Goal: Transaction & Acquisition: Purchase product/service

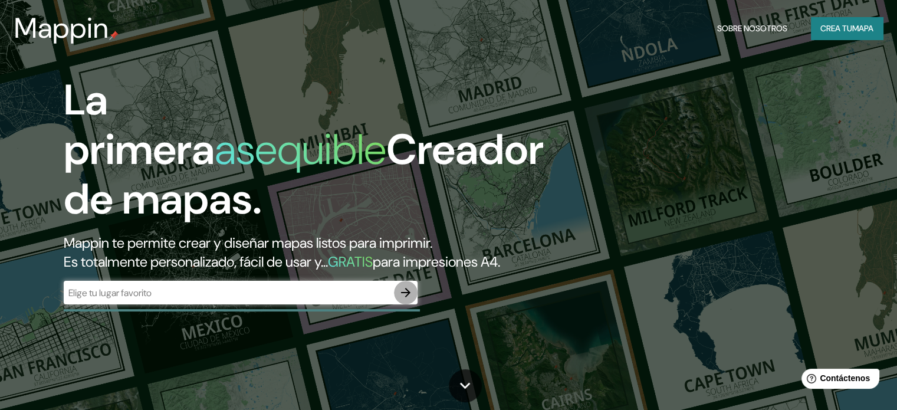
click at [409, 300] on icon "button" at bounding box center [406, 292] width 14 height 14
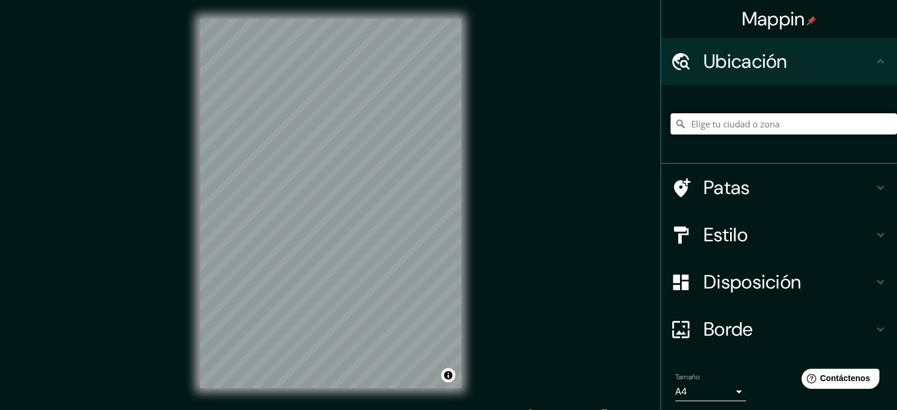
click at [729, 129] on input "Elige tu ciudad o zona" at bounding box center [783, 123] width 226 height 21
paste input "Av. Roberto Garza Sada 900"
click at [712, 129] on input "Avenida Roberto Garza Sada 900, 66490 San Nicolás de los Garza, Nuevo León, Méx…" at bounding box center [783, 123] width 226 height 21
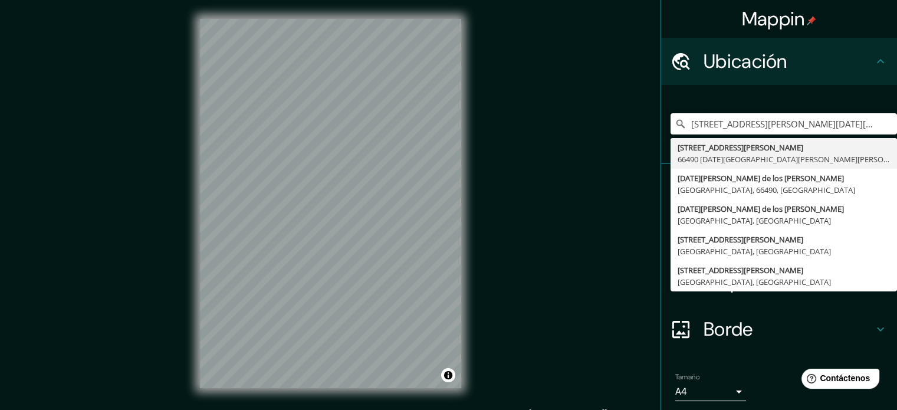
type input "Avenidana Roberto Garza Sada 900, 66490 San Nicolás de los Garza, Nuevo León, M…"
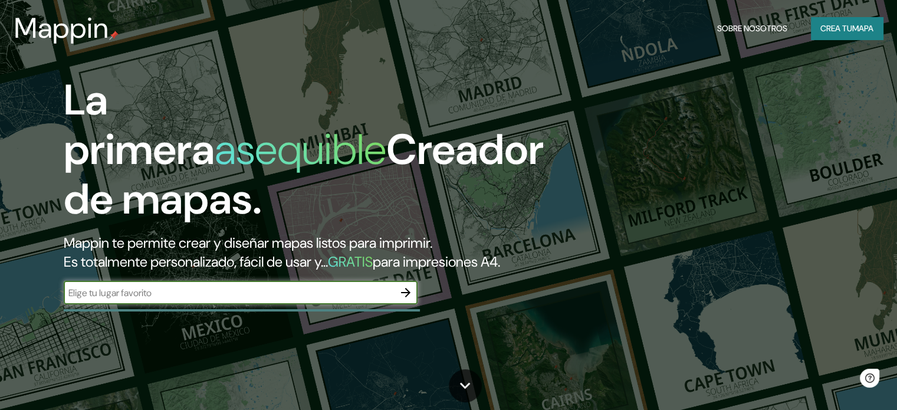
click at [348, 300] on input "text" at bounding box center [229, 293] width 330 height 14
type input "Av. [PERSON_NAME] [STREET_ADDRESS][PERSON_NAME]"
click at [408, 300] on icon "button" at bounding box center [406, 292] width 14 height 14
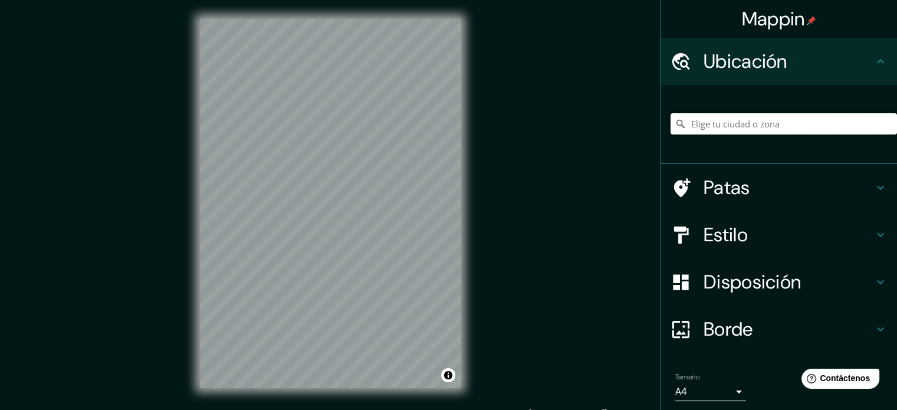
click at [698, 127] on input "Elige tu ciudad o zona" at bounding box center [783, 123] width 226 height 21
paste input "Av. [PERSON_NAME] [STREET_ADDRESS][PERSON_NAME]"
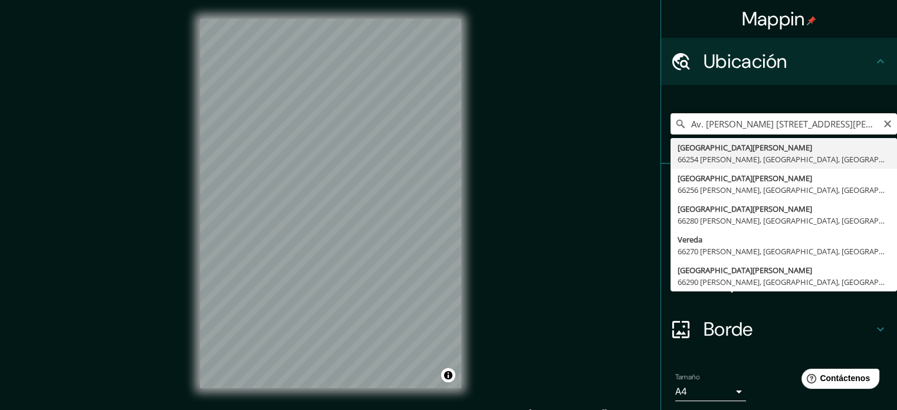
type input "[GEOGRAPHIC_DATA][PERSON_NAME][PERSON_NAME], [GEOGRAPHIC_DATA], [GEOGRAPHIC_DAT…"
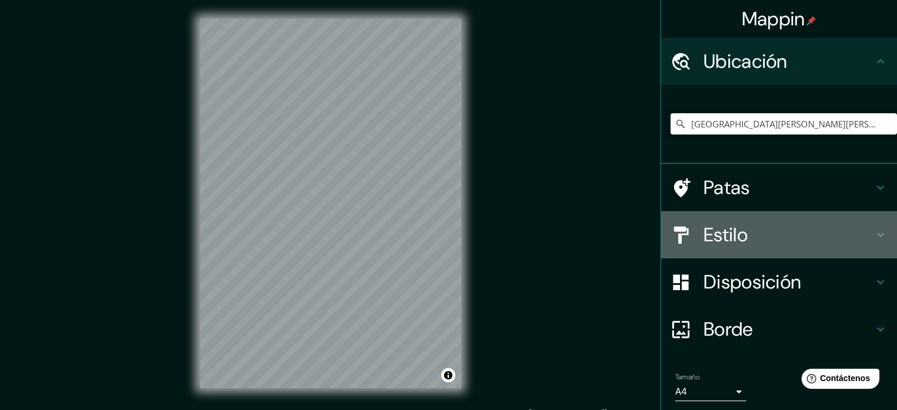
click at [860, 228] on h4 "Estilo" at bounding box center [788, 235] width 170 height 24
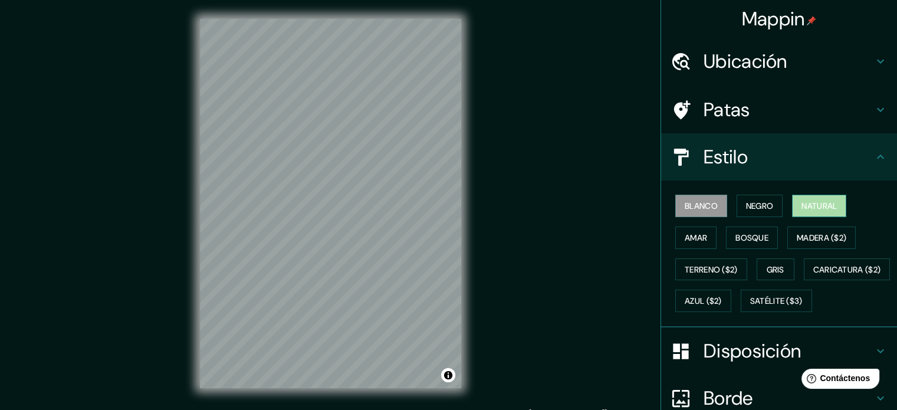
click at [792, 208] on button "Natural" at bounding box center [819, 206] width 54 height 22
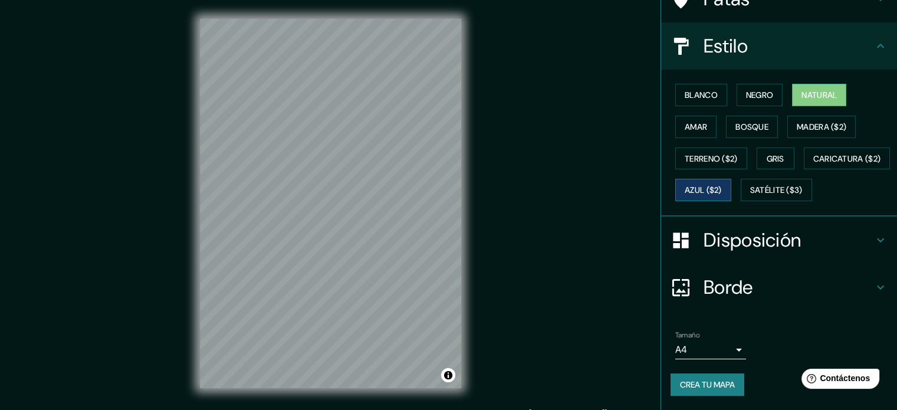
scroll to position [139, 0]
click at [718, 377] on font "Crea tu mapa" at bounding box center [707, 384] width 55 height 15
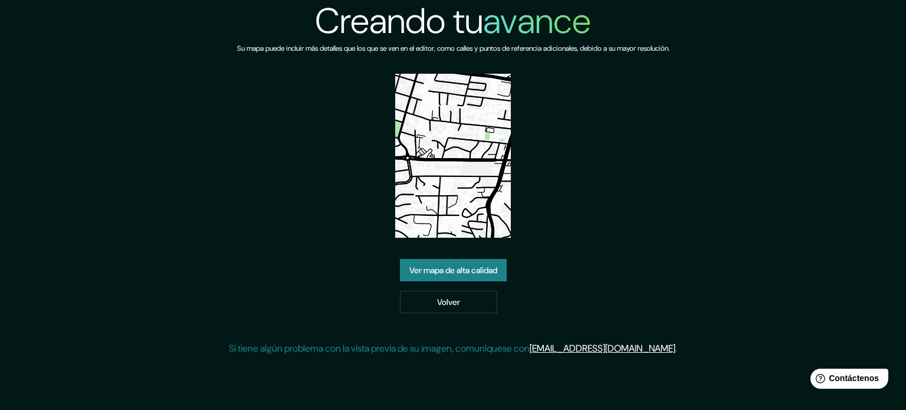
click at [417, 278] on link "Ver mapa de alta calidad" at bounding box center [453, 270] width 107 height 22
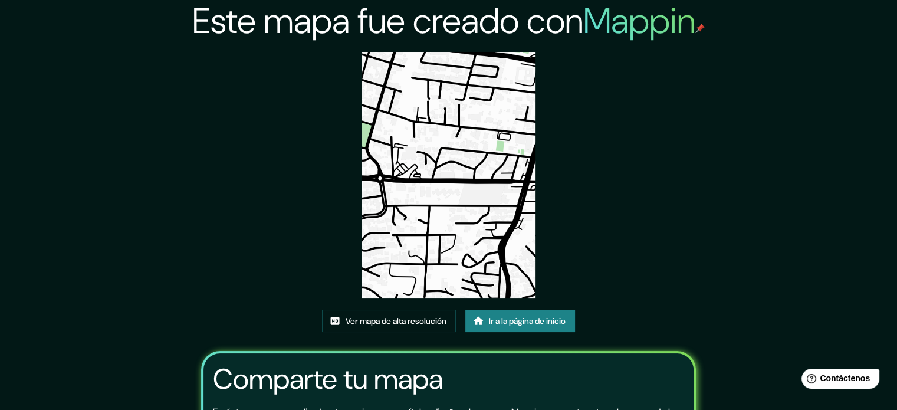
click at [423, 265] on img at bounding box center [448, 175] width 174 height 246
click at [421, 318] on font "Ver mapa de alta resolución" at bounding box center [396, 320] width 101 height 11
